Goal: Transaction & Acquisition: Download file/media

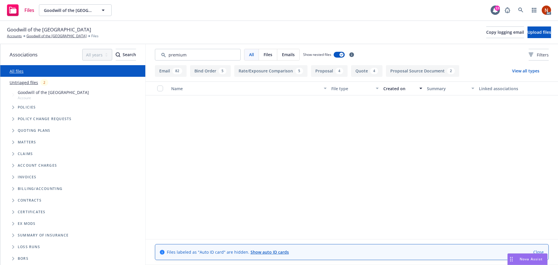
scroll to position [1481, 0]
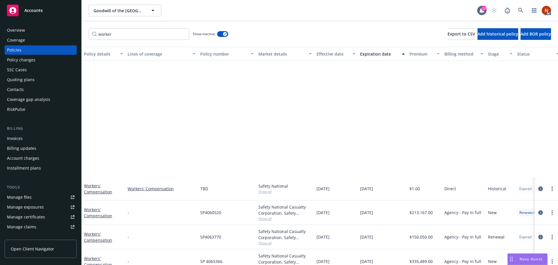
scroll to position [140, 0]
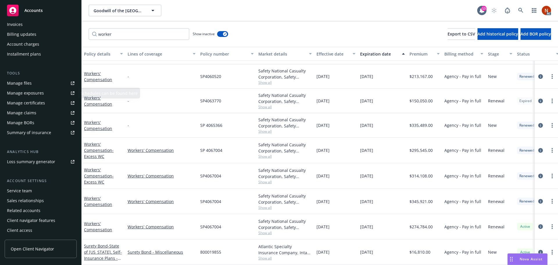
click at [32, 112] on div "Manage claims" at bounding box center [21, 112] width 29 height 9
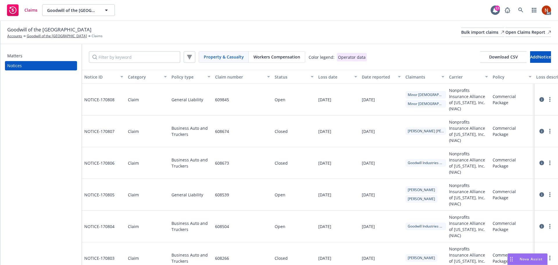
click at [277, 63] on div "Property & Casualty Workers Compensation Color legend: Operator data Download C…" at bounding box center [320, 57] width 476 height 26
click at [276, 60] on span "Workers Compensation" at bounding box center [276, 57] width 47 height 6
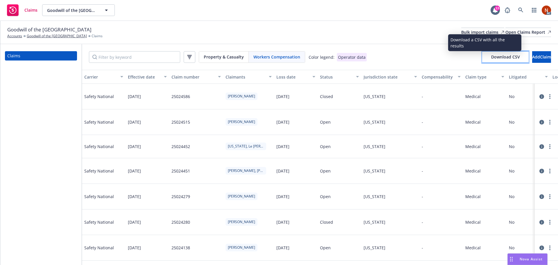
click at [491, 58] on span "Download CSV" at bounding box center [505, 57] width 29 height 6
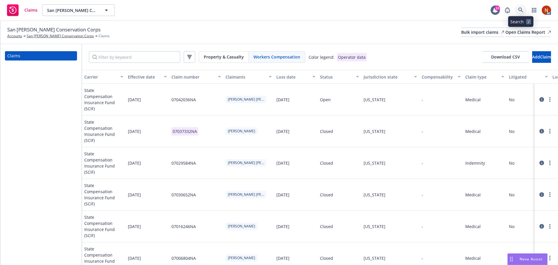
click at [518, 9] on link at bounding box center [521, 10] width 12 height 12
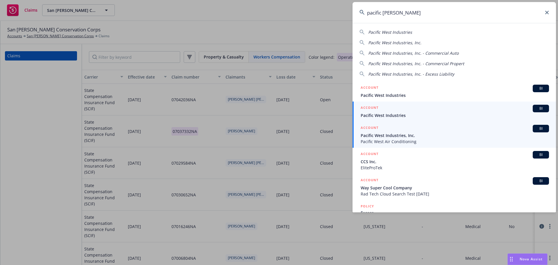
type input "pacific west indu"
click at [435, 143] on span "Pacific West Air Conditioning" at bounding box center [454, 141] width 188 height 6
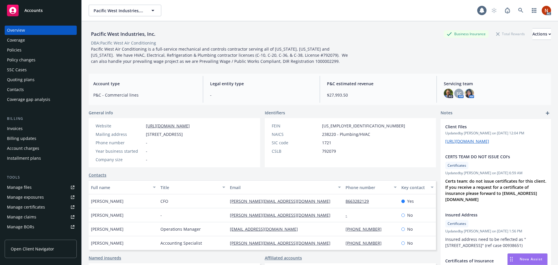
click at [39, 188] on link "Manage files" at bounding box center [41, 186] width 72 height 9
click at [34, 214] on div "Manage claims" at bounding box center [21, 216] width 29 height 9
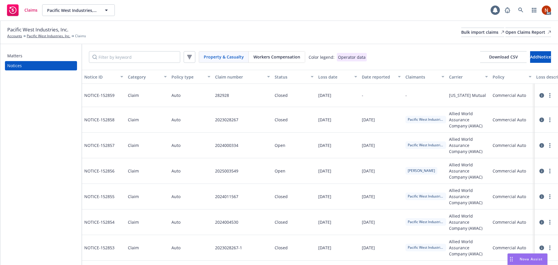
click at [278, 57] on span "Workers Compensation" at bounding box center [276, 57] width 47 height 6
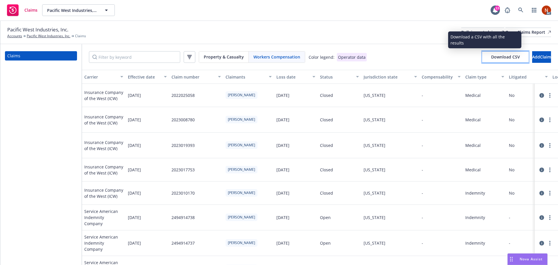
click at [491, 58] on span "Download CSV" at bounding box center [505, 57] width 29 height 6
